Goal: Transaction & Acquisition: Purchase product/service

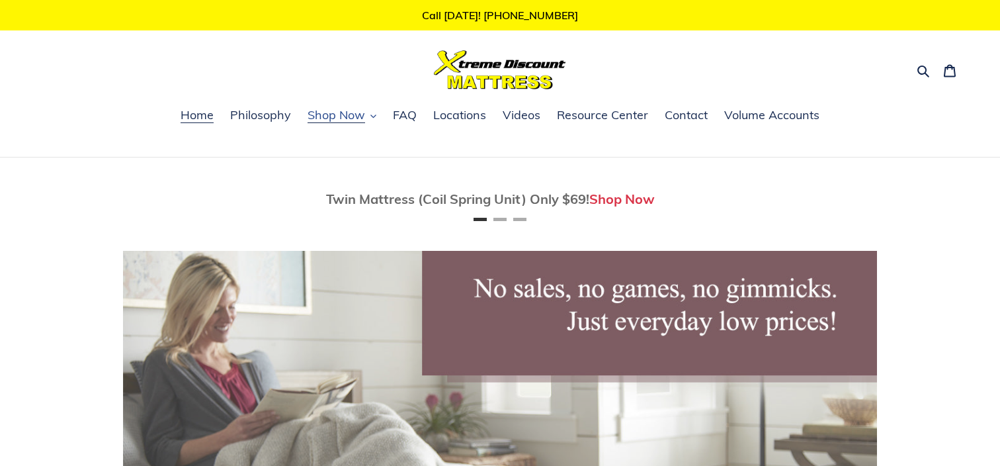
click at [345, 114] on span "Shop Now" at bounding box center [337, 115] width 58 height 16
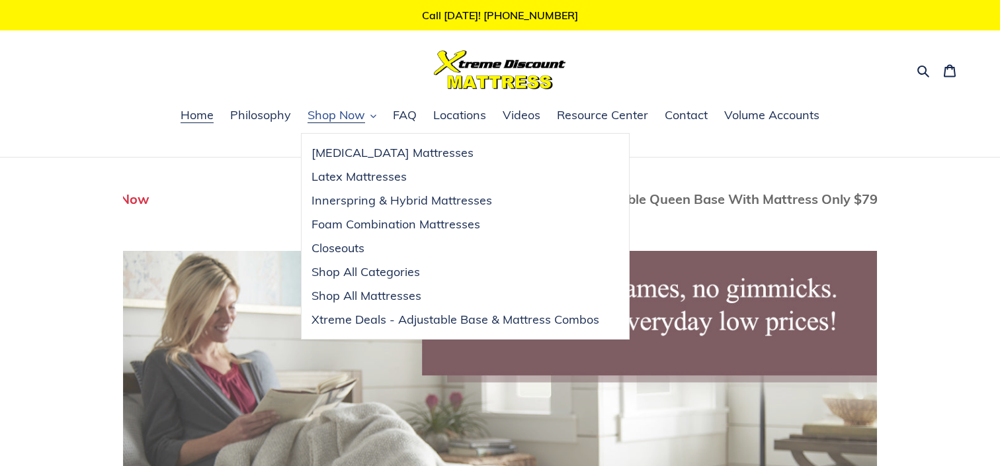
scroll to position [0, 754]
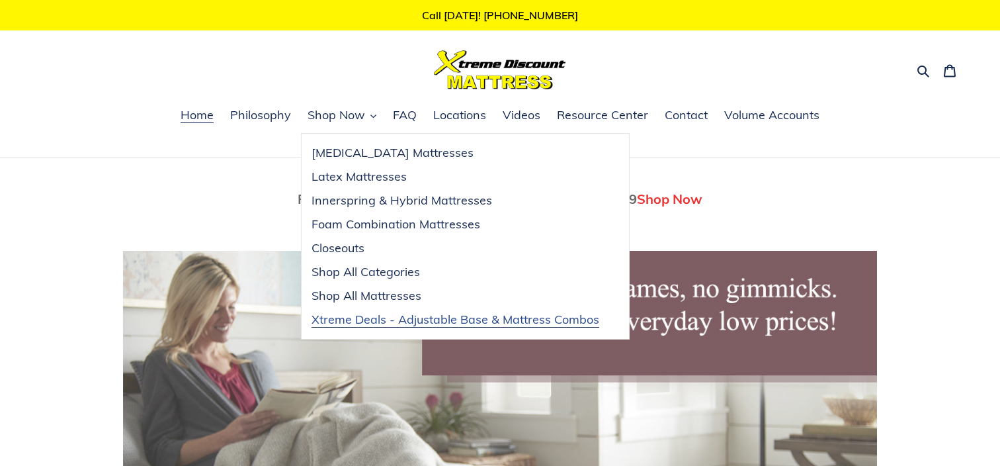
click at [516, 317] on span "Xtreme Deals - Adjustable Base & Mattress Combos" at bounding box center [456, 320] width 288 height 16
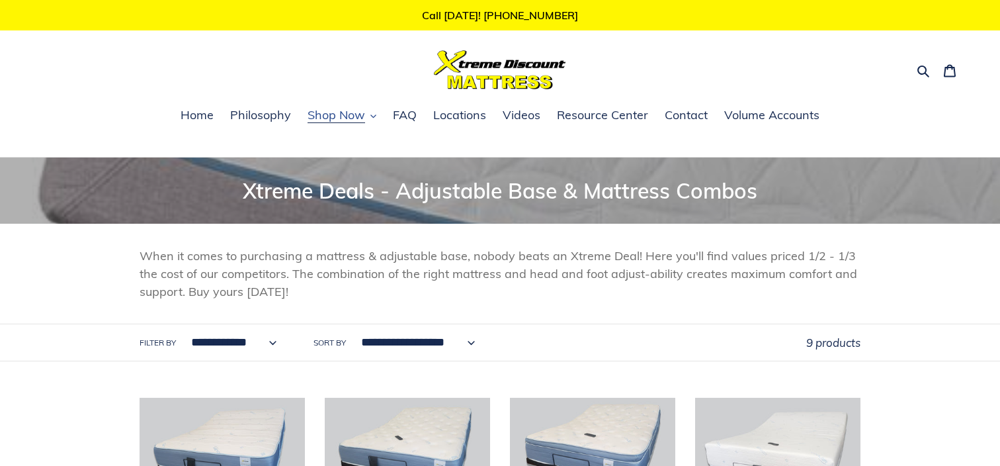
click at [332, 114] on span "Shop Now" at bounding box center [337, 115] width 58 height 16
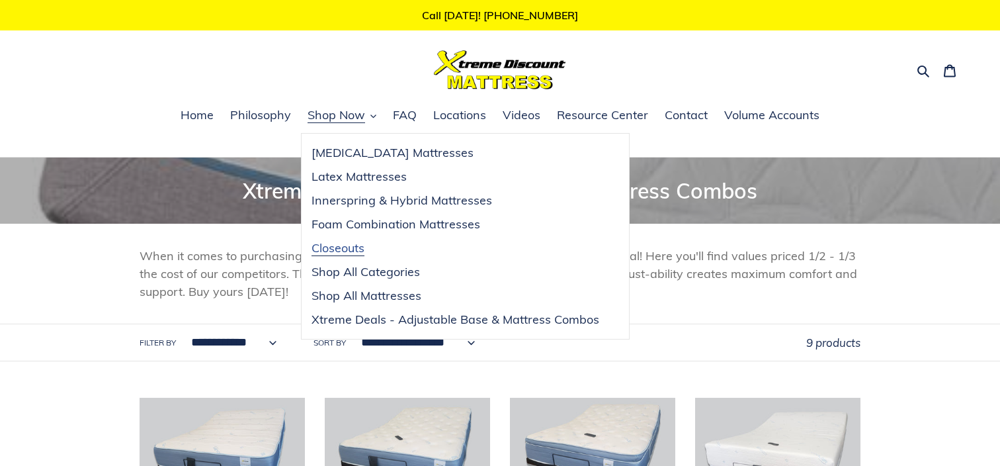
click at [344, 250] on span "Closeouts" at bounding box center [338, 248] width 53 height 16
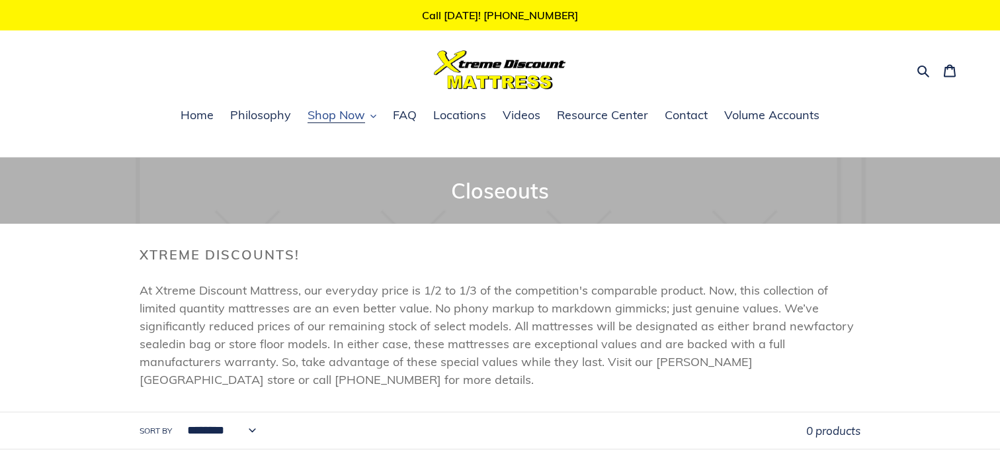
click at [335, 113] on span "Shop Now" at bounding box center [337, 115] width 58 height 16
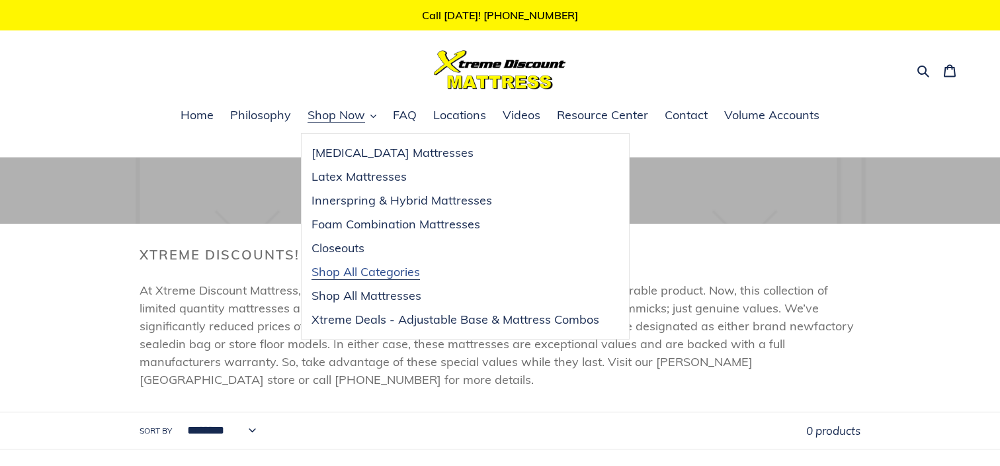
click at [380, 267] on span "Shop All Categories" at bounding box center [366, 272] width 109 height 16
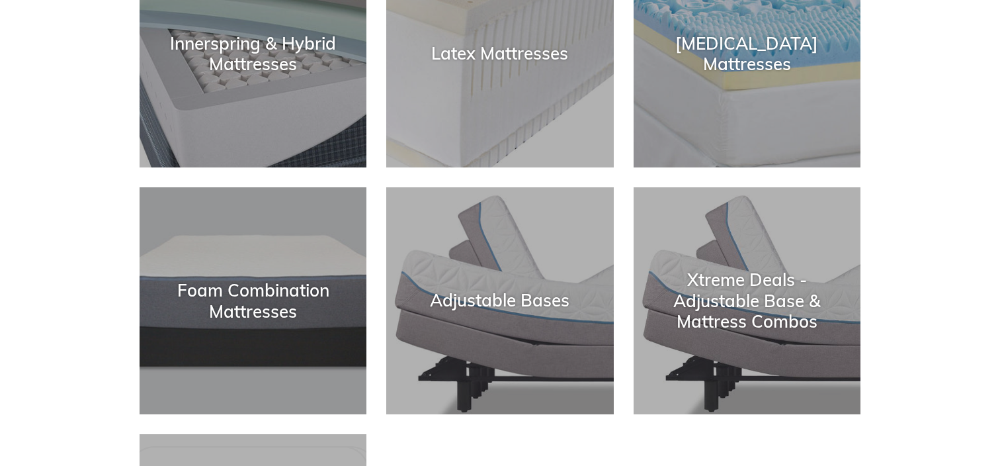
scroll to position [331, 0]
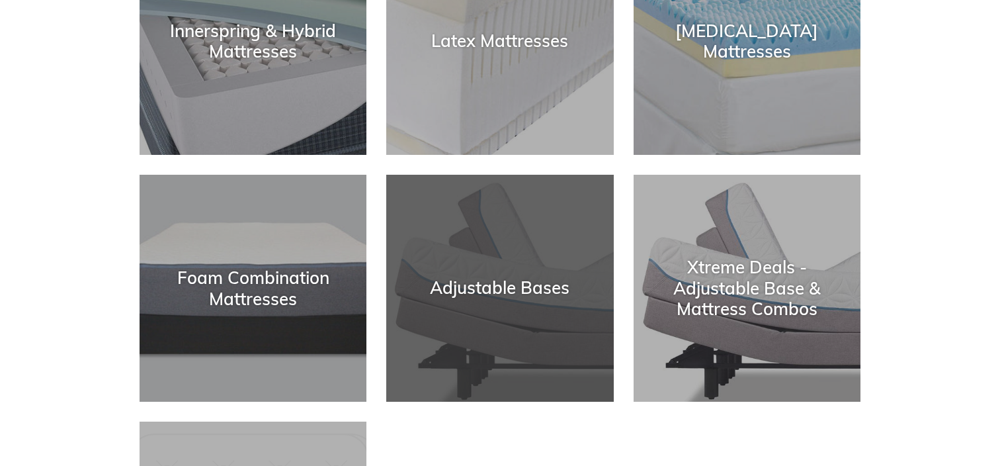
click at [467, 402] on div "Adjustable Bases" at bounding box center [499, 402] width 227 height 0
